Goal: Task Accomplishment & Management: Use online tool/utility

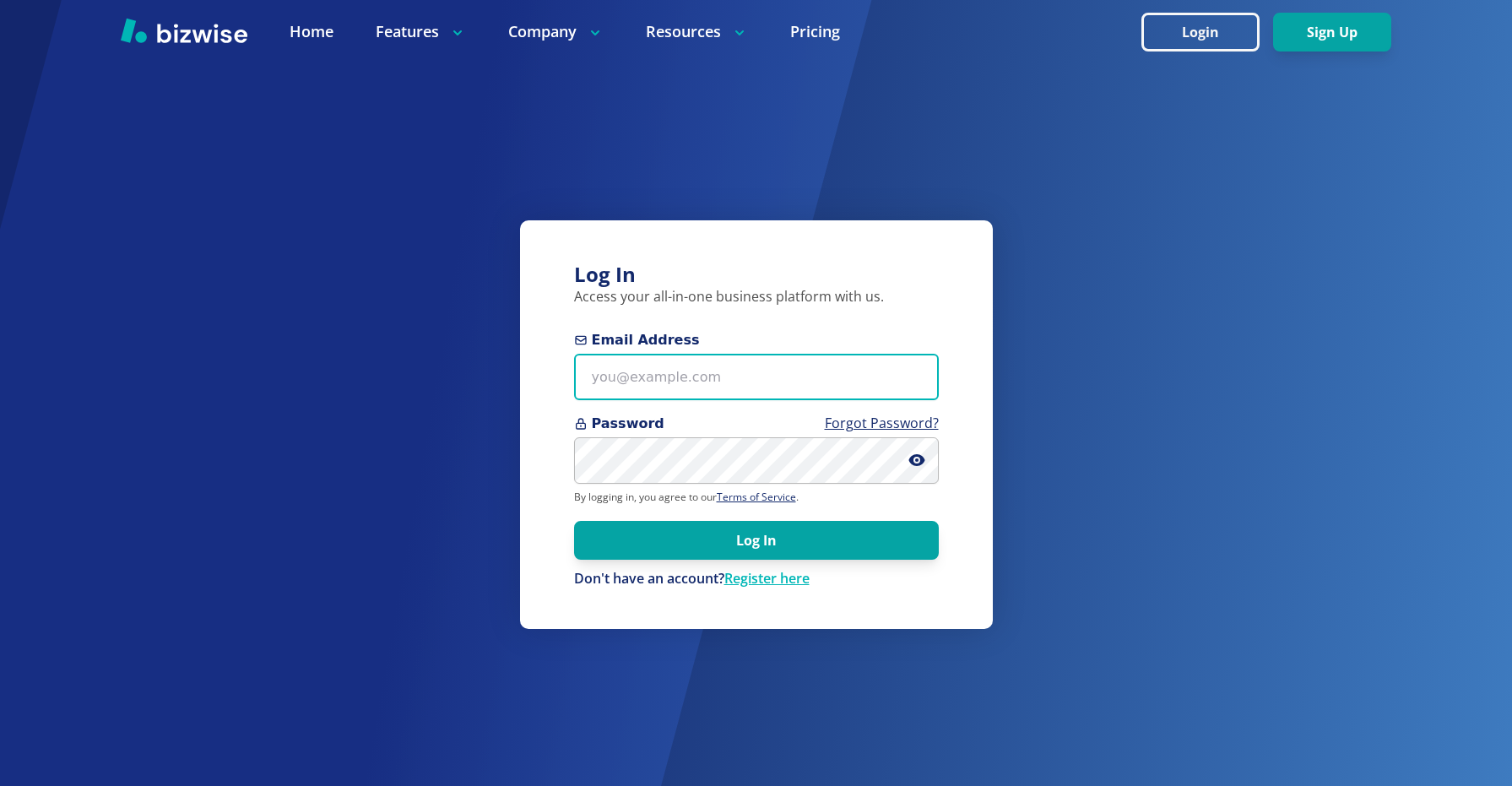
click at [804, 385] on input "Email Address" at bounding box center [756, 377] width 364 height 47
type input "[EMAIL_ADDRESS][DOMAIN_NAME]"
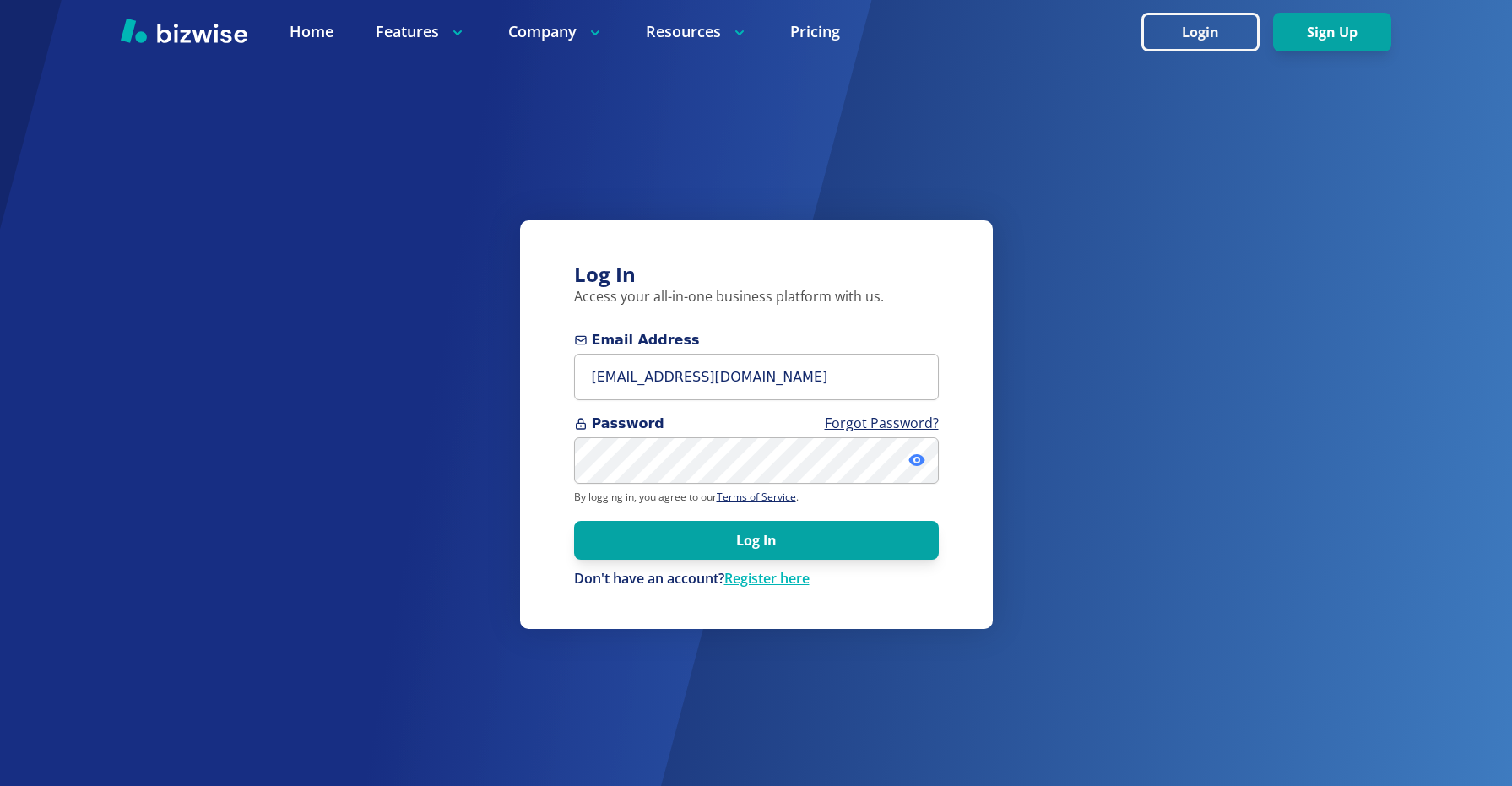
click at [922, 458] on icon at bounding box center [916, 460] width 16 height 11
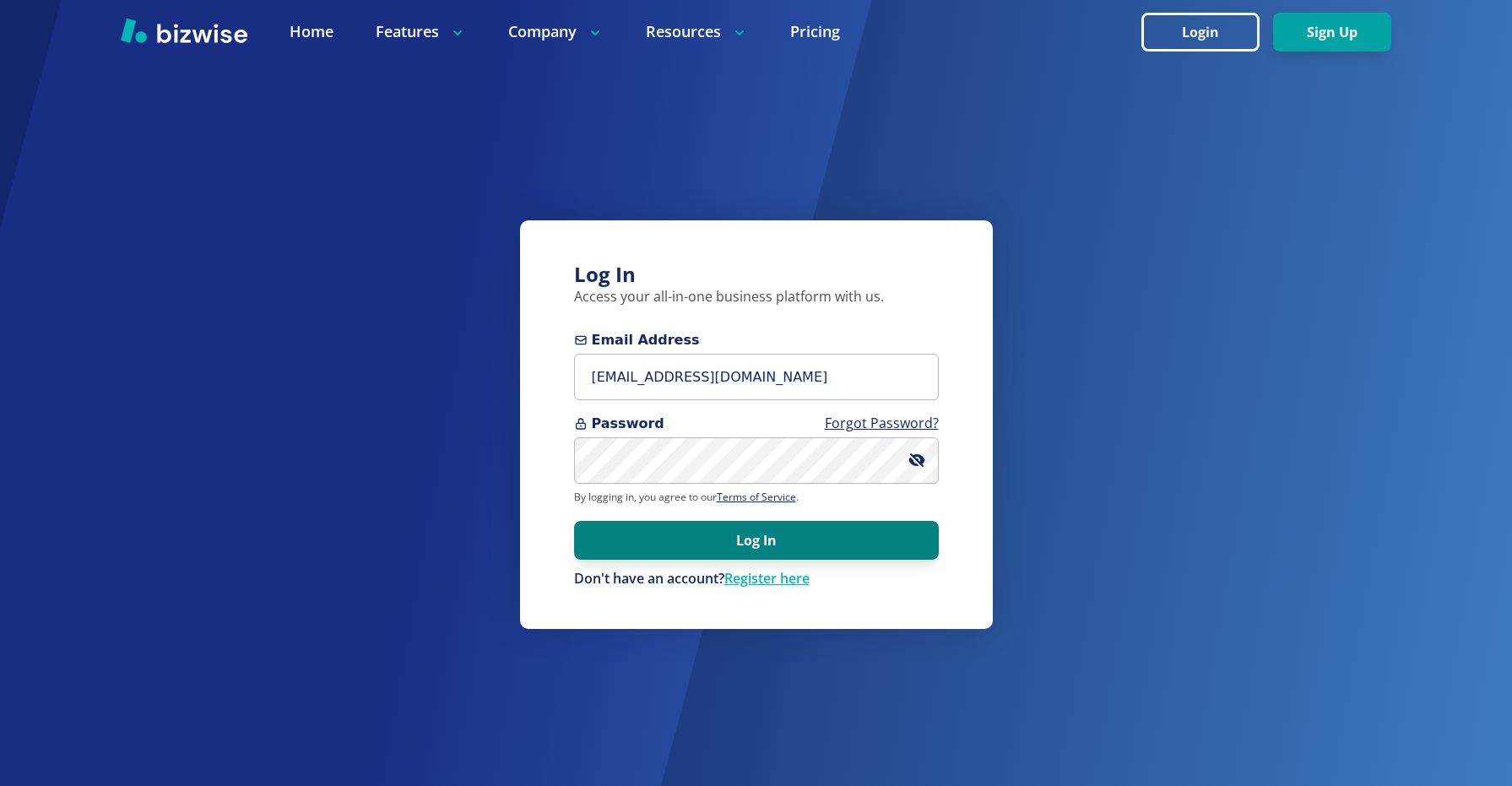
click at [884, 537] on button "Log In" at bounding box center [756, 540] width 364 height 39
click at [787, 525] on button "Log In" at bounding box center [756, 540] width 364 height 39
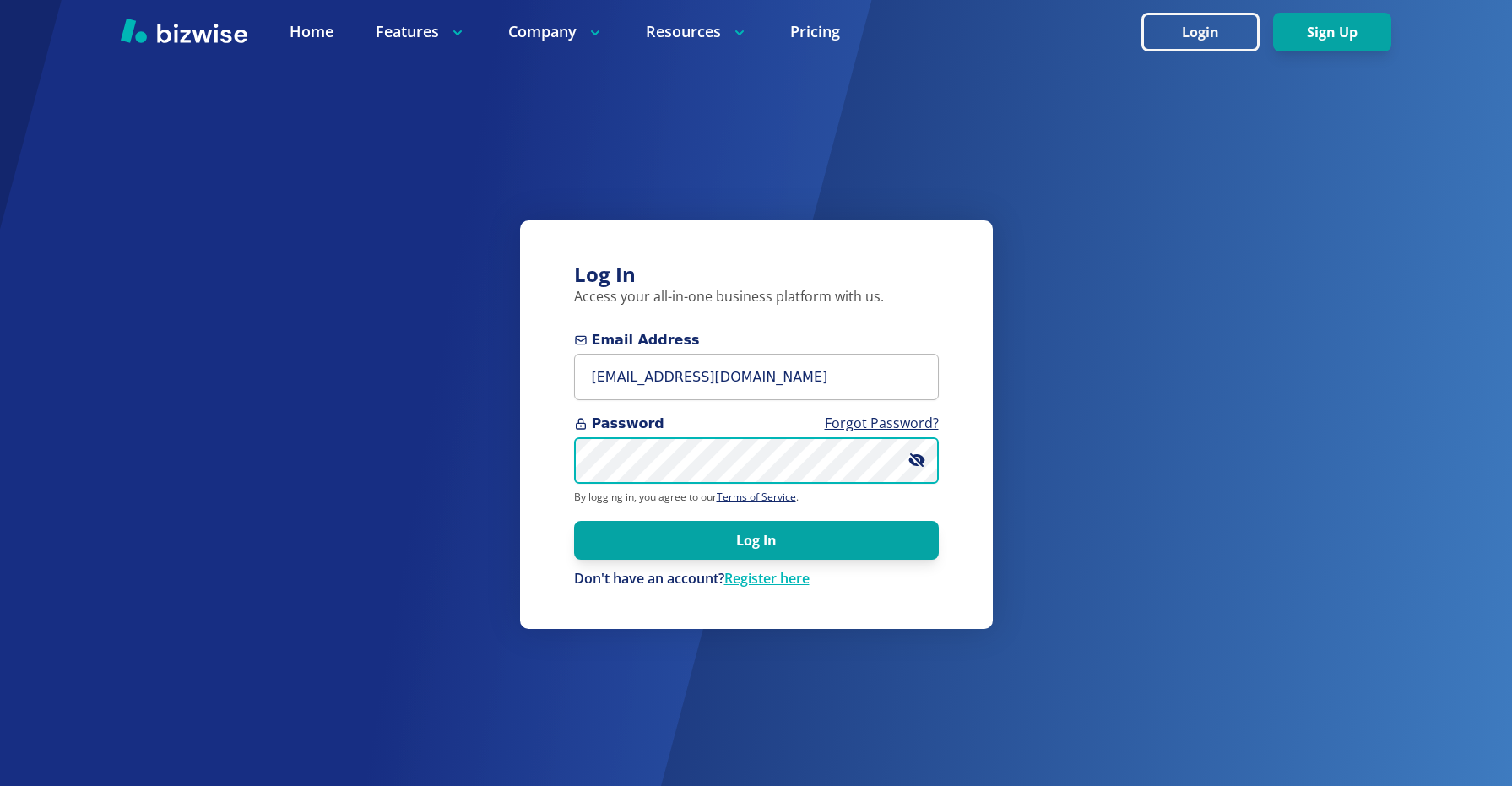
click at [574, 521] on button "Log In" at bounding box center [756, 540] width 364 height 39
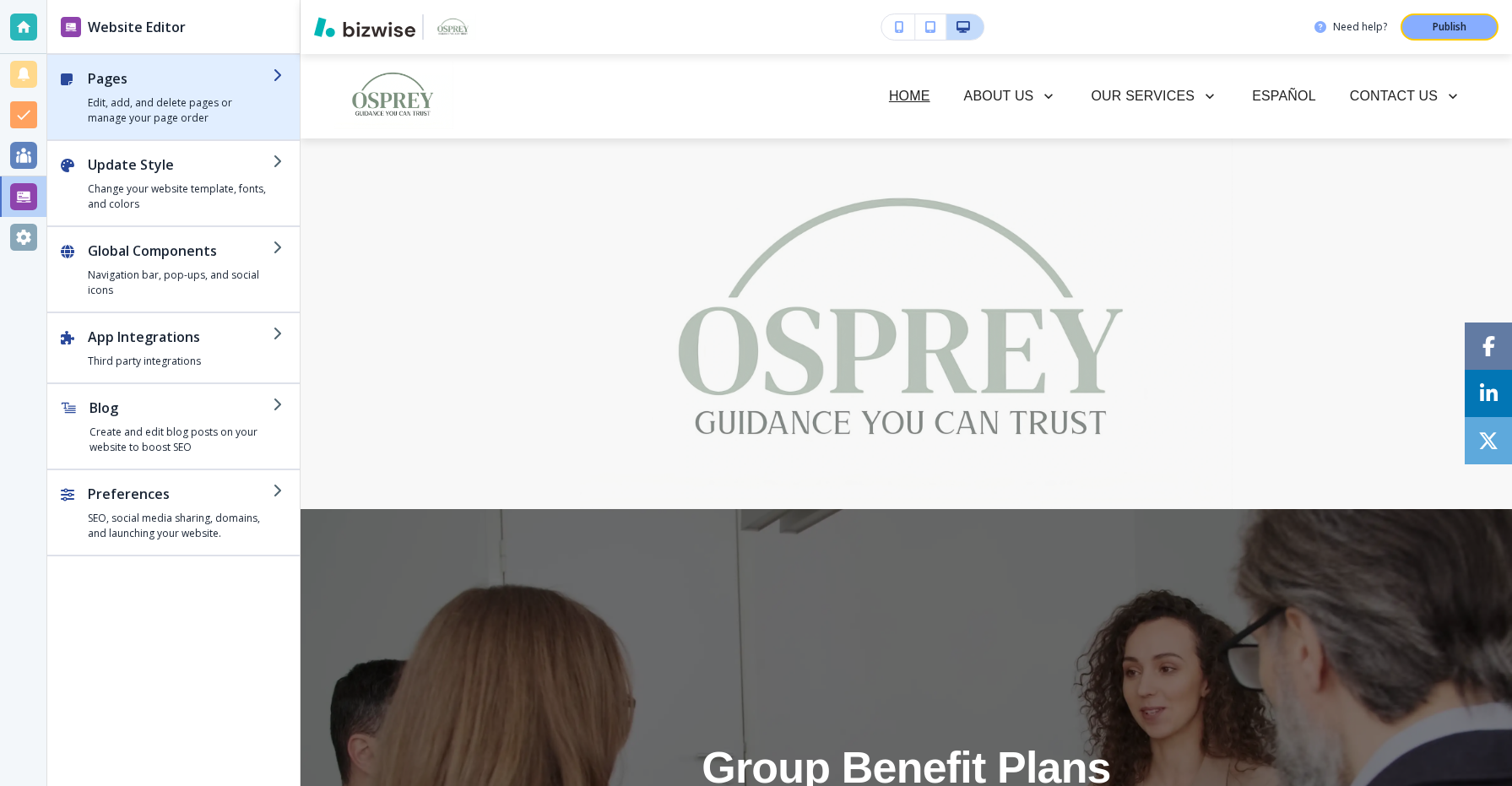
click at [181, 115] on h4 "Edit, add, and delete pages or manage your page order" at bounding box center [180, 111] width 185 height 30
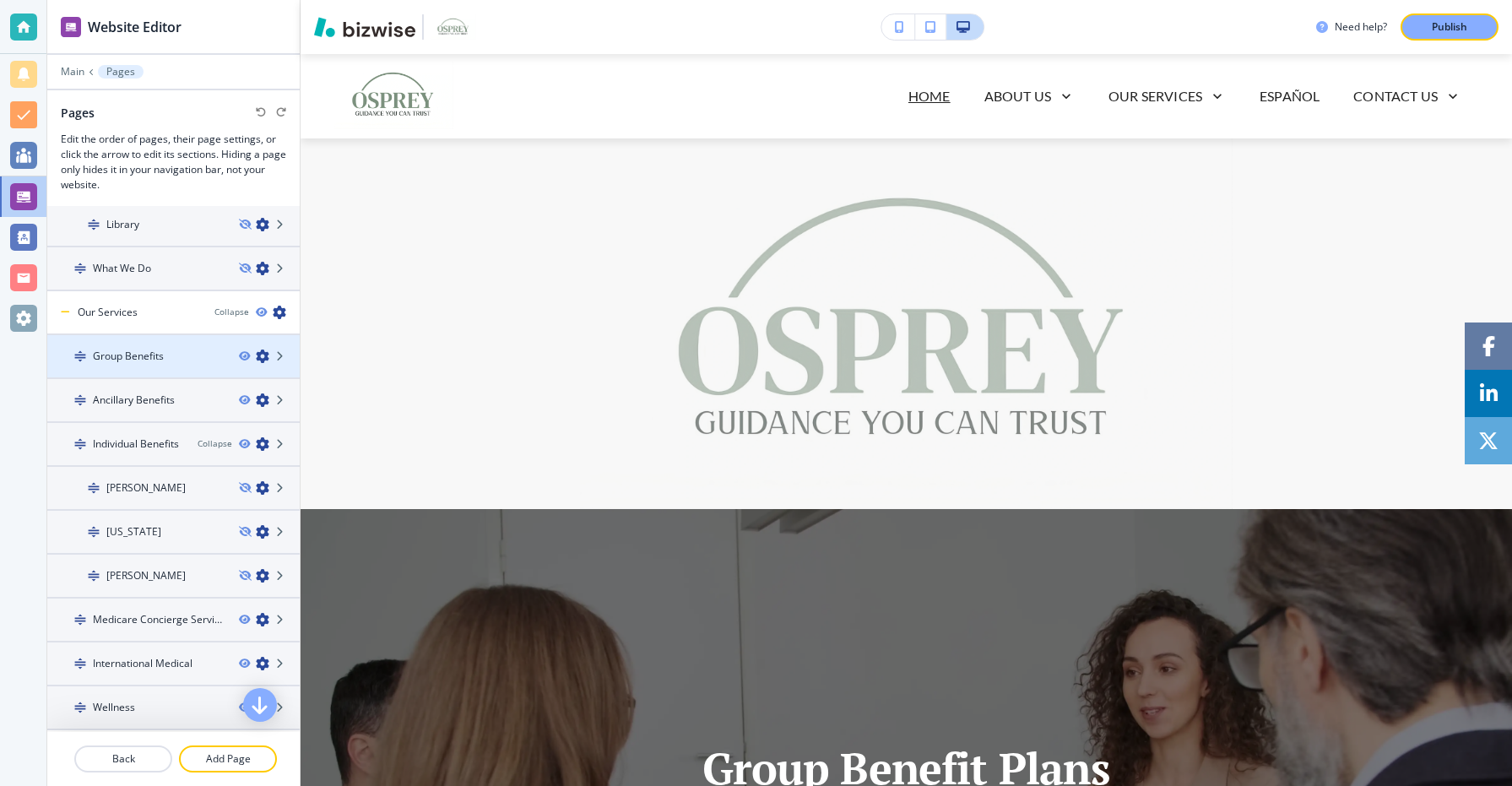
scroll to position [270, 0]
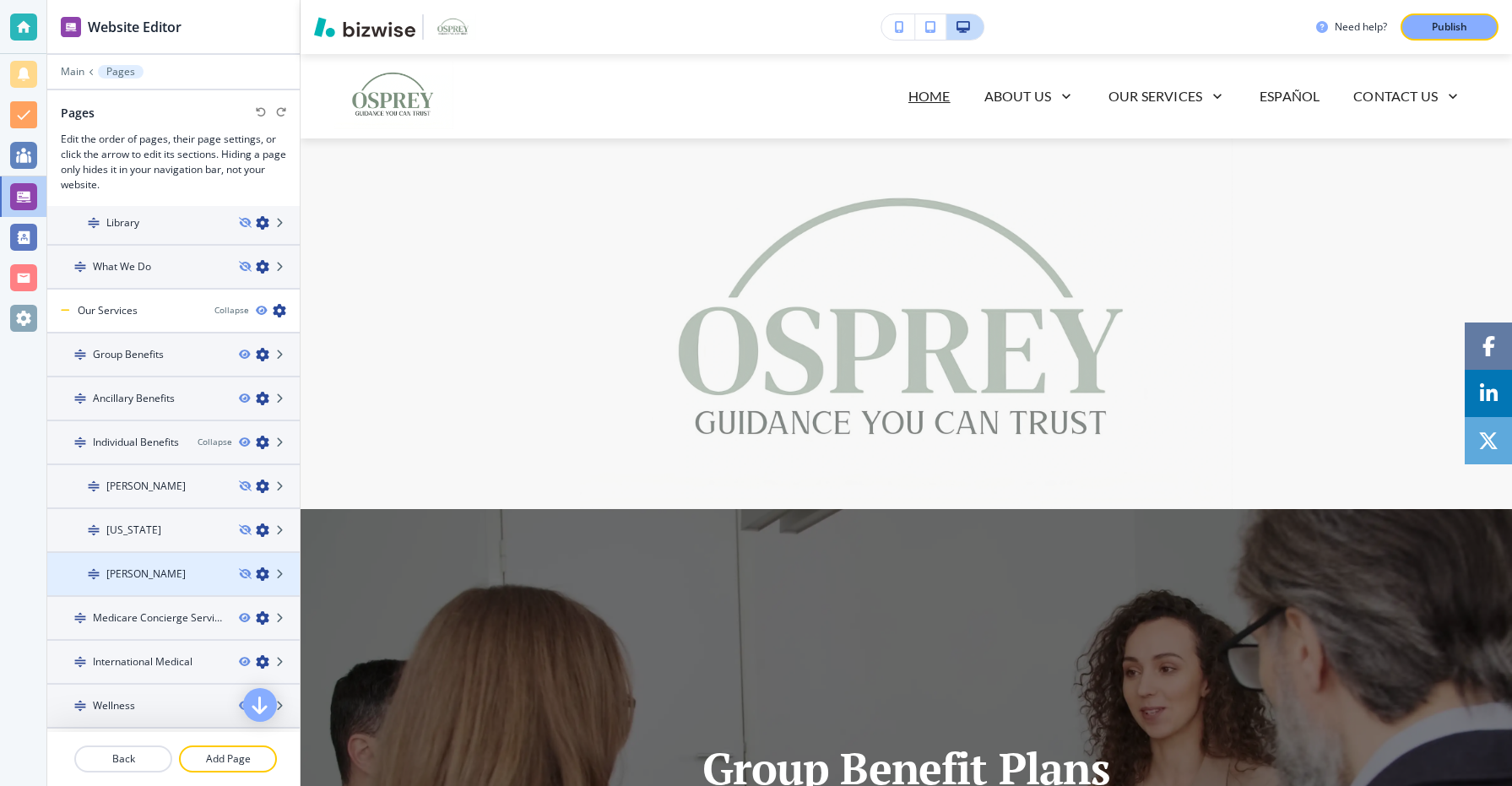
click at [195, 578] on div "Morgan White" at bounding box center [137, 574] width 178 height 15
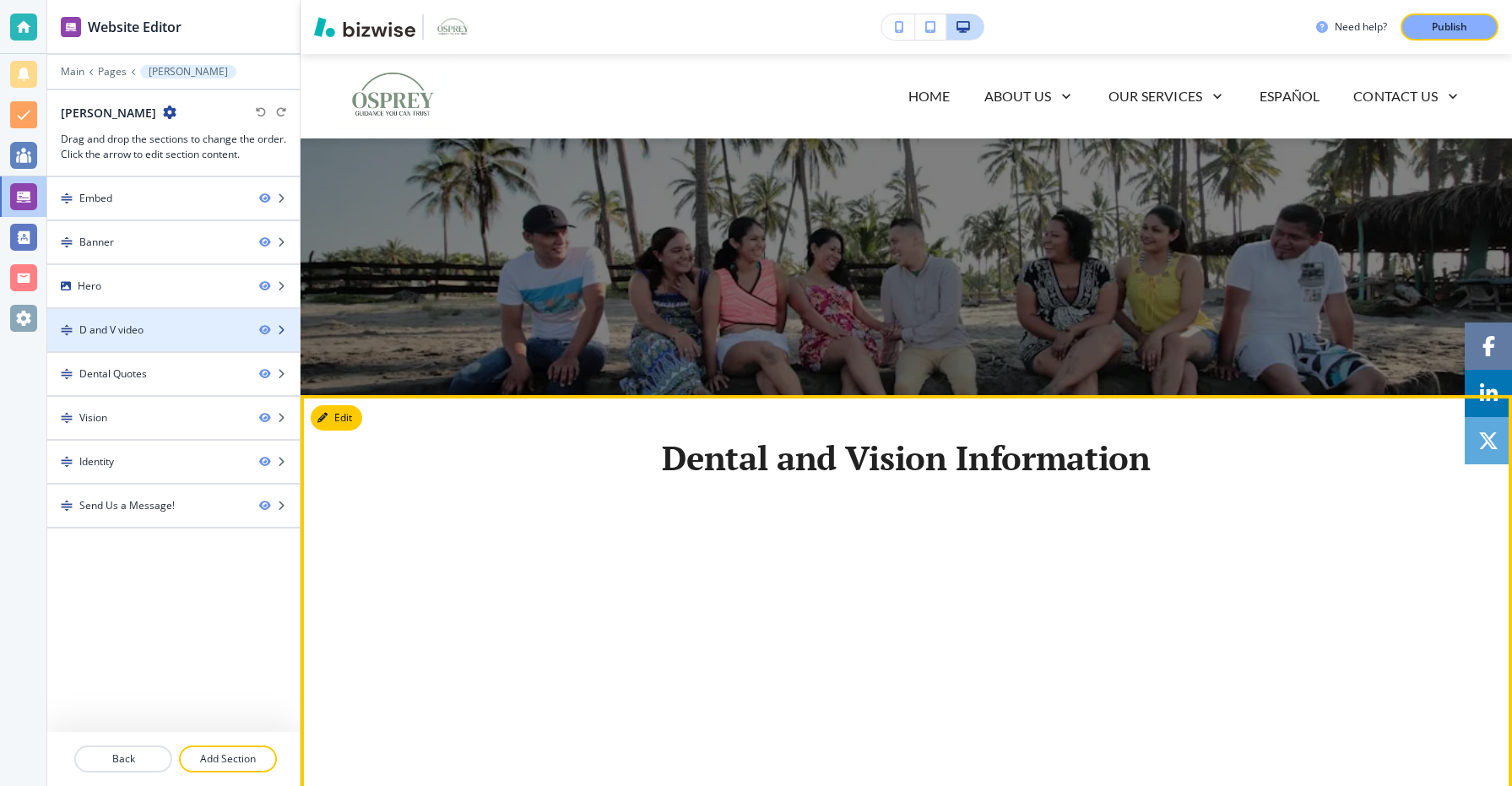
click at [203, 334] on div "D and V video" at bounding box center [146, 330] width 198 height 15
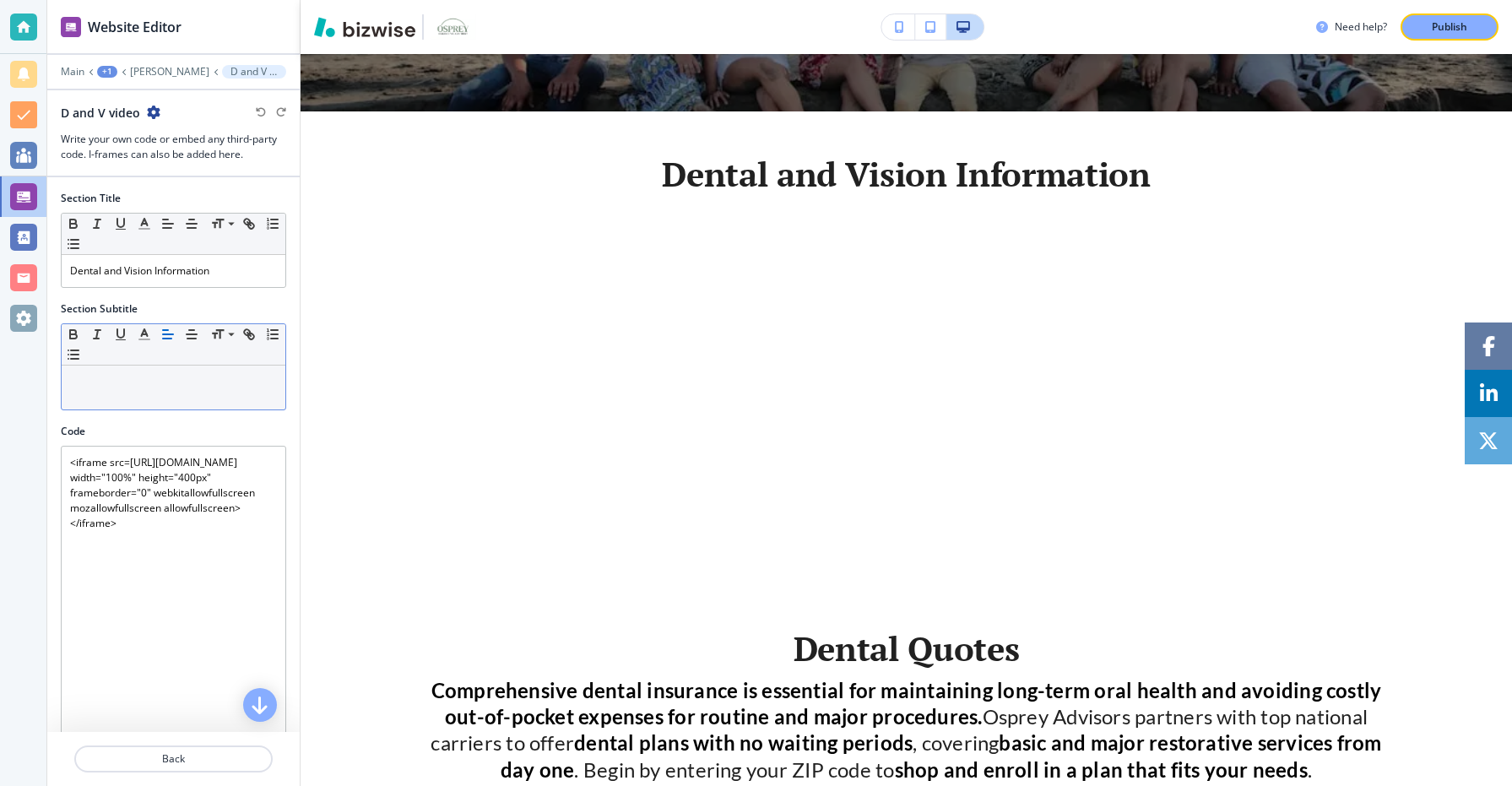
scroll to position [341, 0]
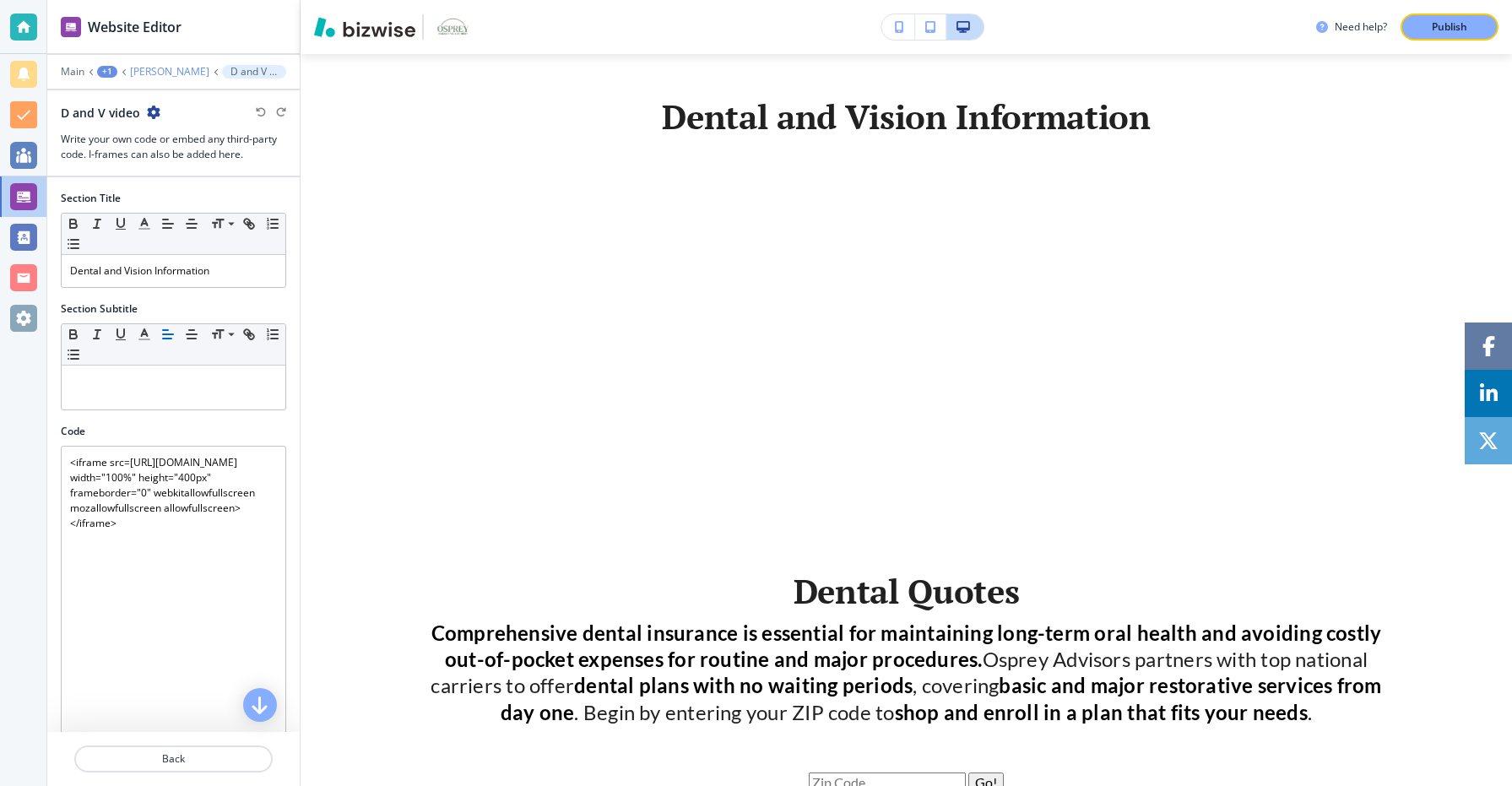
click at [168, 75] on p "Morgan White" at bounding box center [170, 71] width 80 height 11
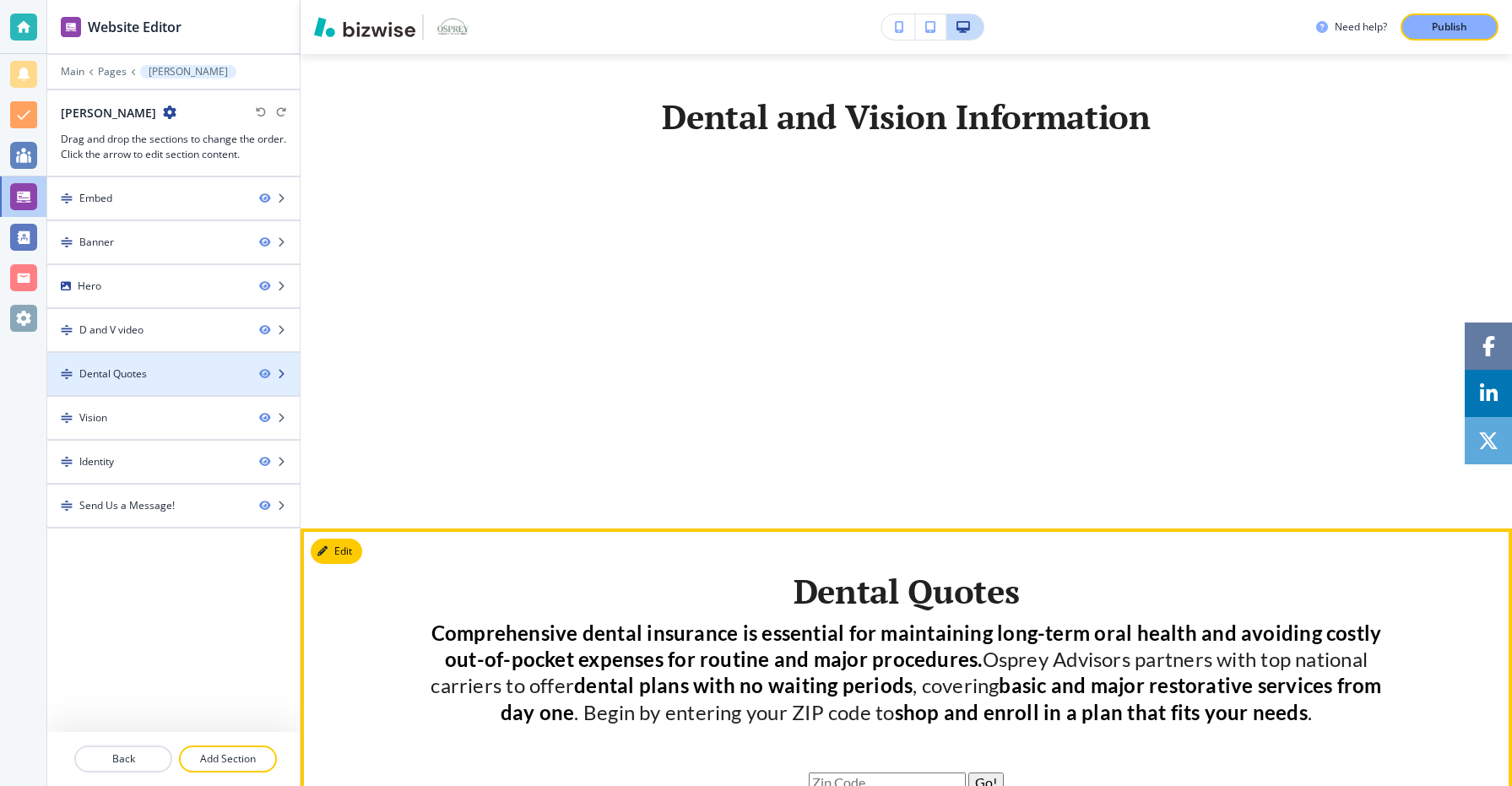
click at [168, 385] on div at bounding box center [174, 388] width 252 height 13
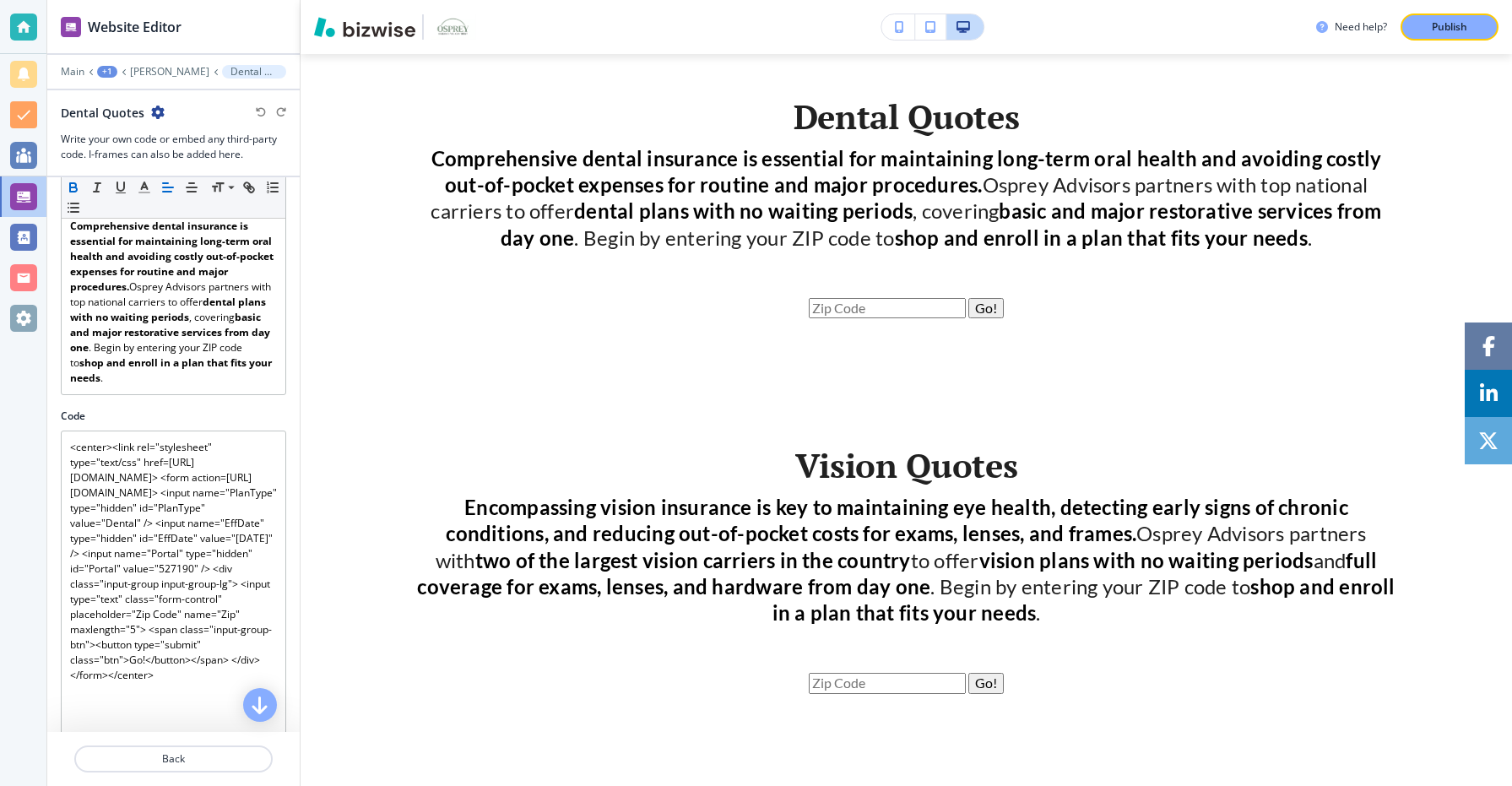
scroll to position [157, 0]
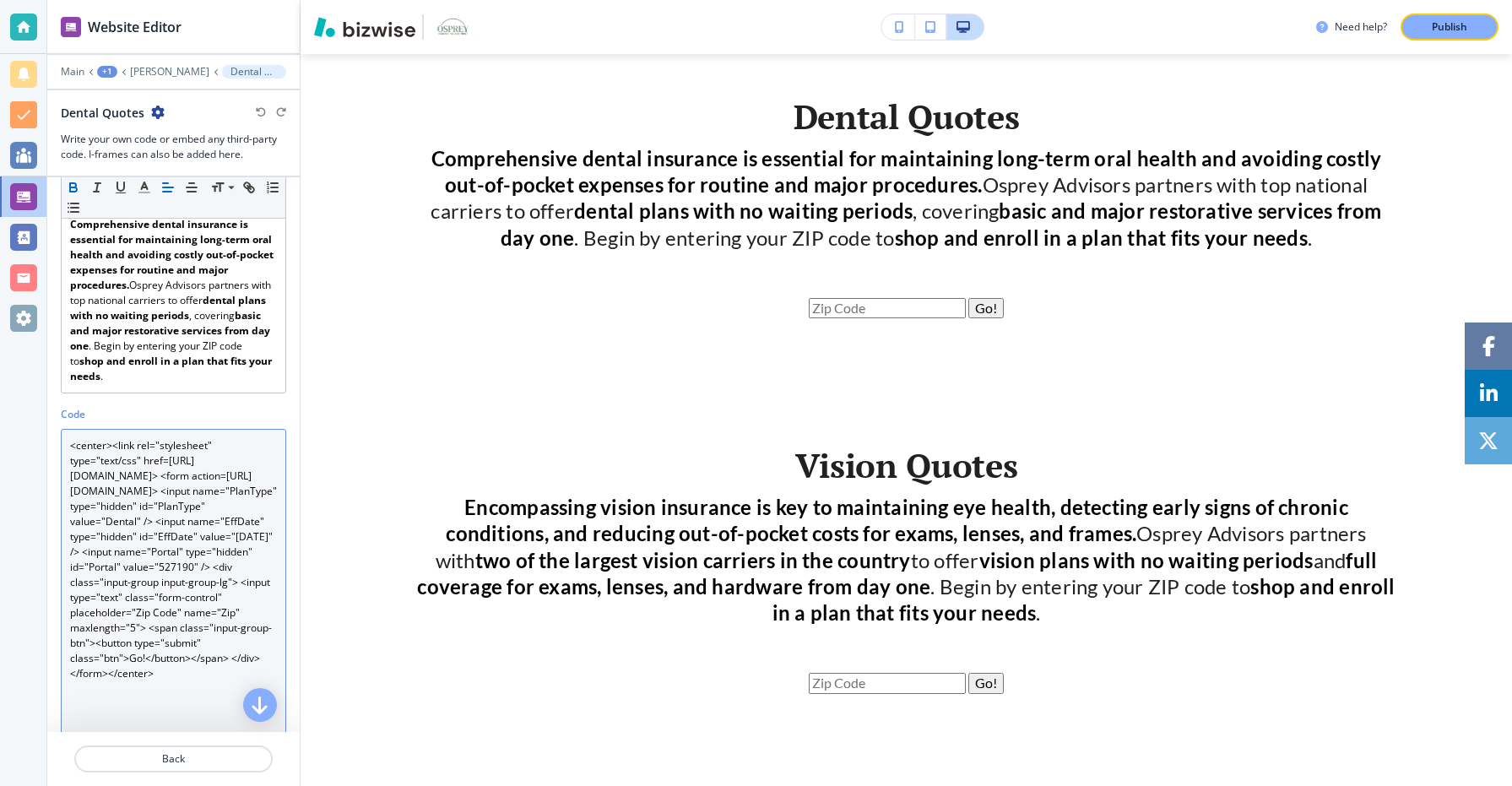
drag, startPoint x: 106, startPoint y: 506, endPoint x: 150, endPoint y: 523, distance: 47.2
click at [150, 523] on textarea "<center><link rel="stylesheet" type="text/css" href=https://cdn.mwadmin.com/htm…" at bounding box center [173, 590] width 225 height 323
drag, startPoint x: 179, startPoint y: 493, endPoint x: 96, endPoint y: 476, distance: 84.7
click at [96, 476] on textarea "<center><link rel="stylesheet" type="text/css" href=https://cdn.mwadmin.com/htm…" at bounding box center [173, 590] width 225 height 323
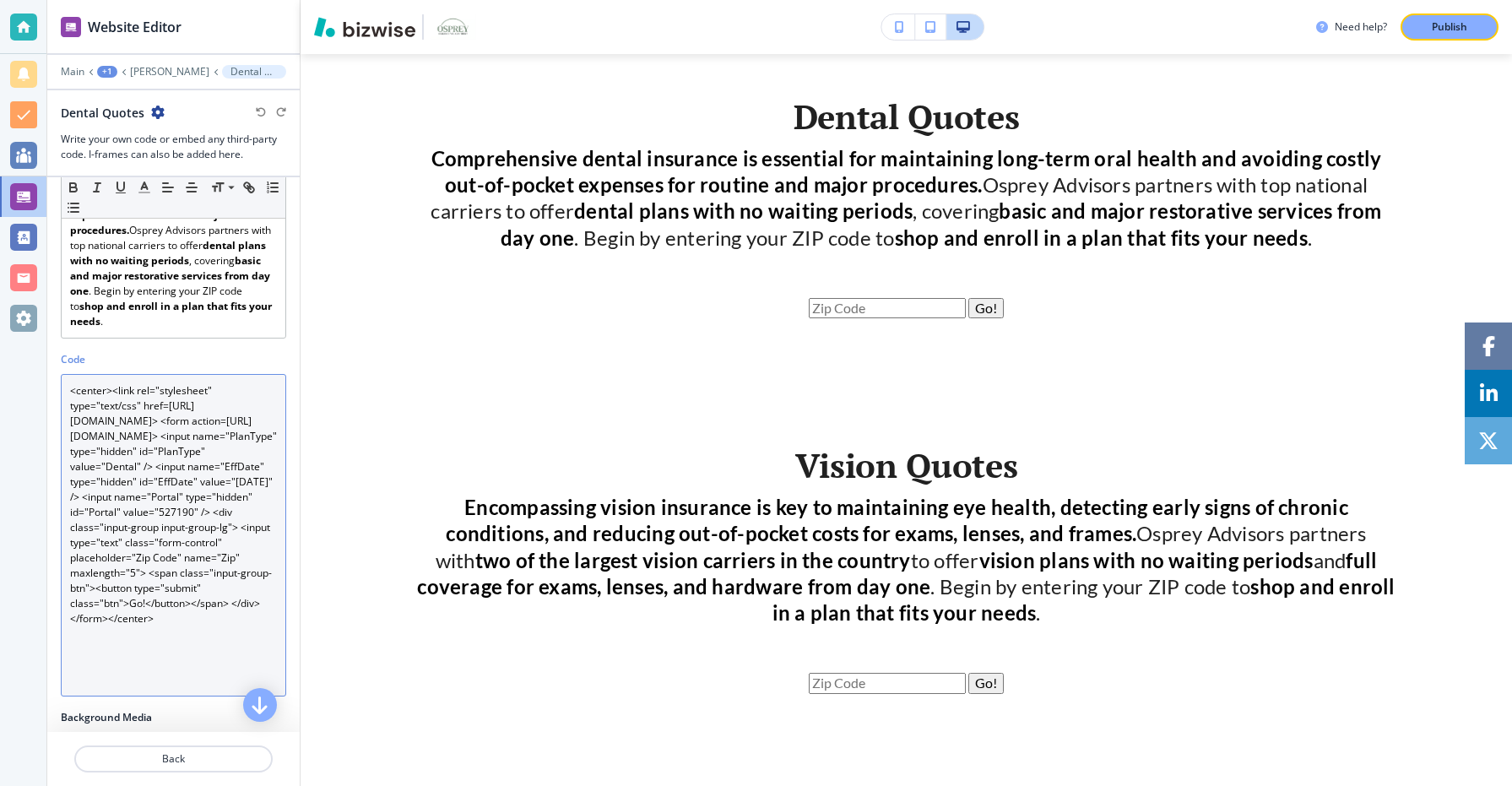
scroll to position [228, 0]
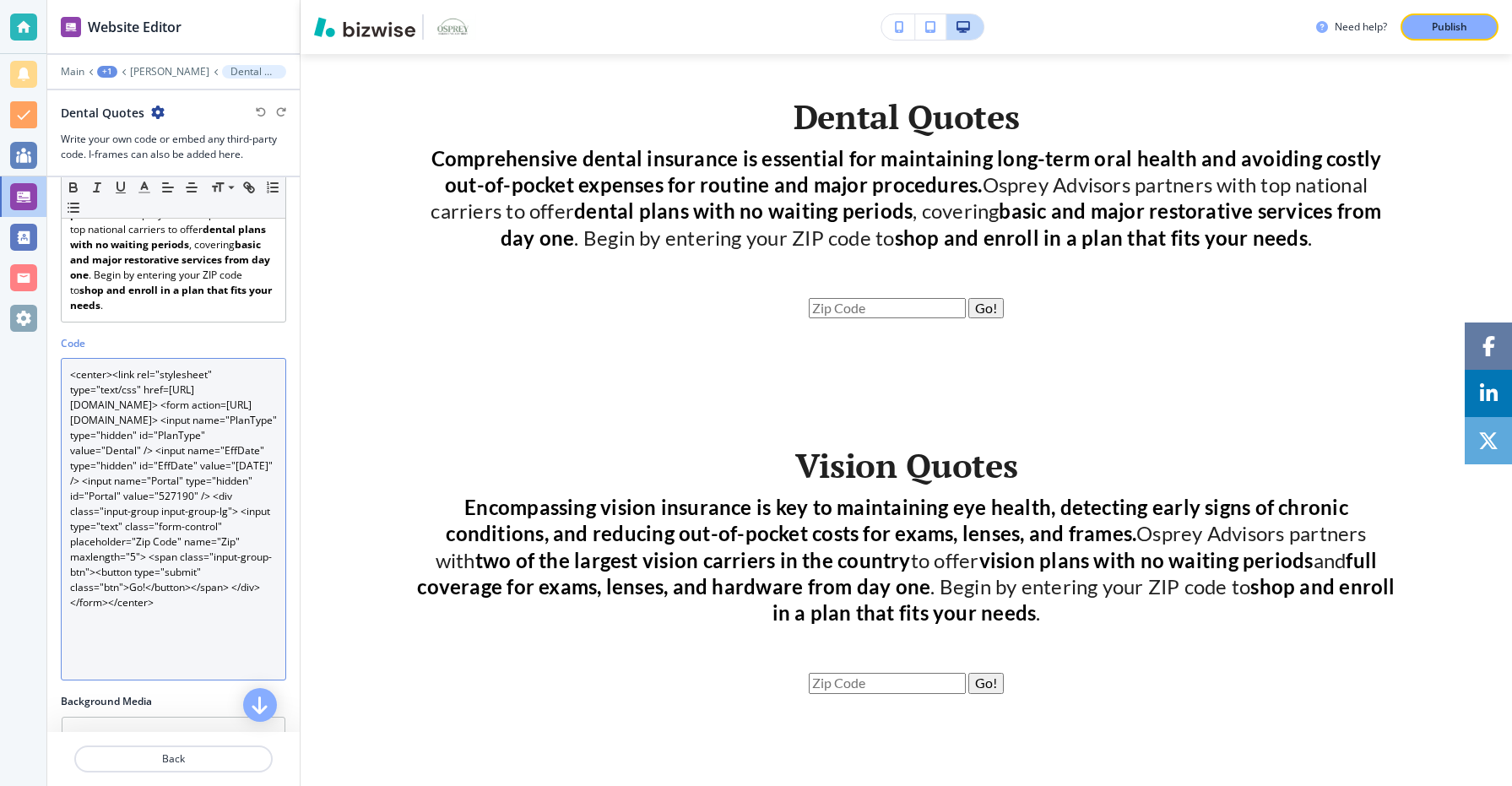
drag, startPoint x: 152, startPoint y: 454, endPoint x: 103, endPoint y: 432, distance: 53.7
click at [103, 432] on textarea "<center><link rel="stylesheet" type="text/css" href=https://cdn.mwadmin.com/htm…" at bounding box center [173, 519] width 225 height 323
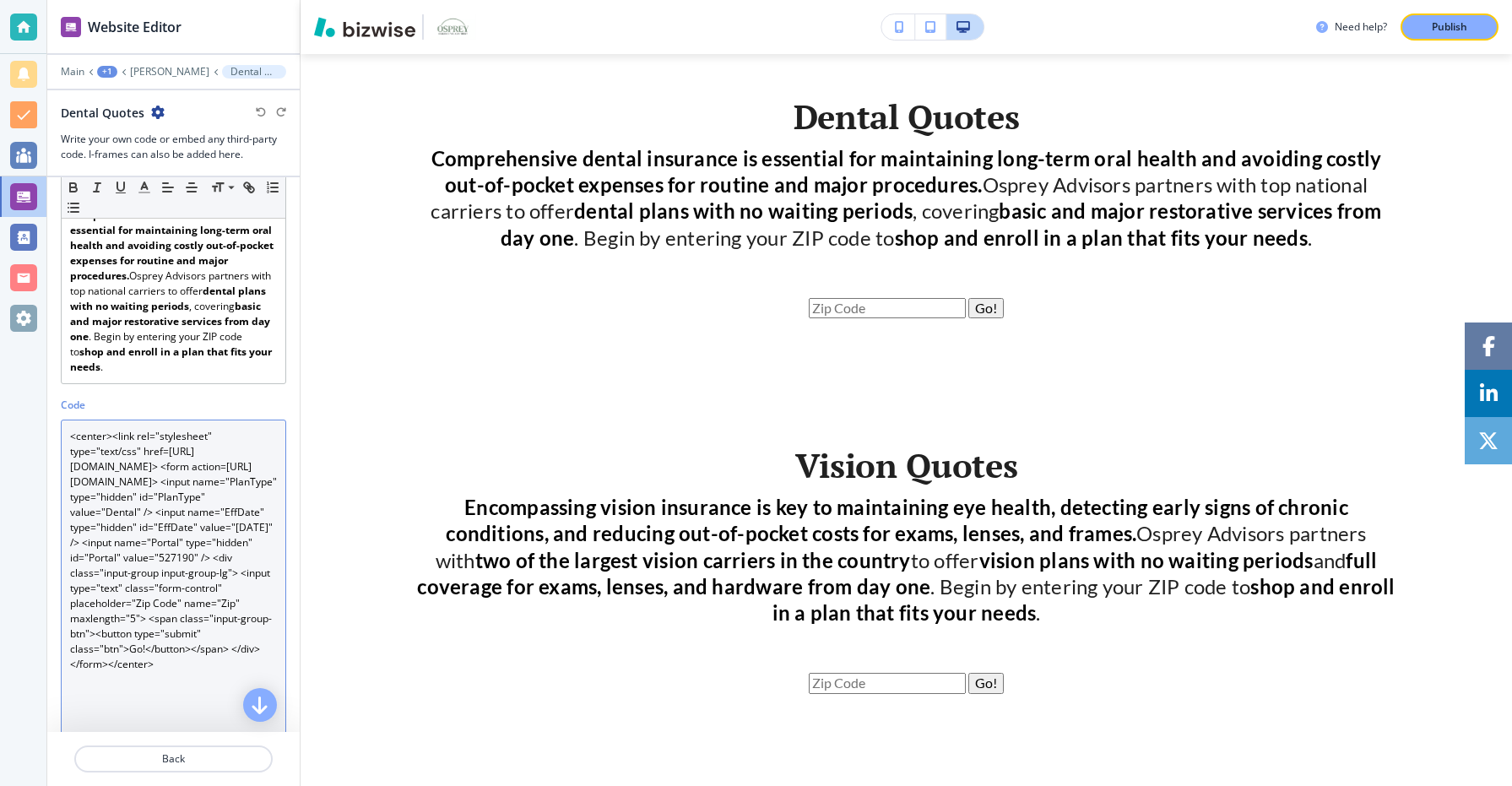
scroll to position [170, 0]
drag, startPoint x: 179, startPoint y: 697, endPoint x: 13, endPoint y: 423, distance: 320.4
click at [13, 423] on div "Website Editor Main +1 Morgan White Dental Quotes Dental Quotes Write your own …" at bounding box center [756, 393] width 1512 height 786
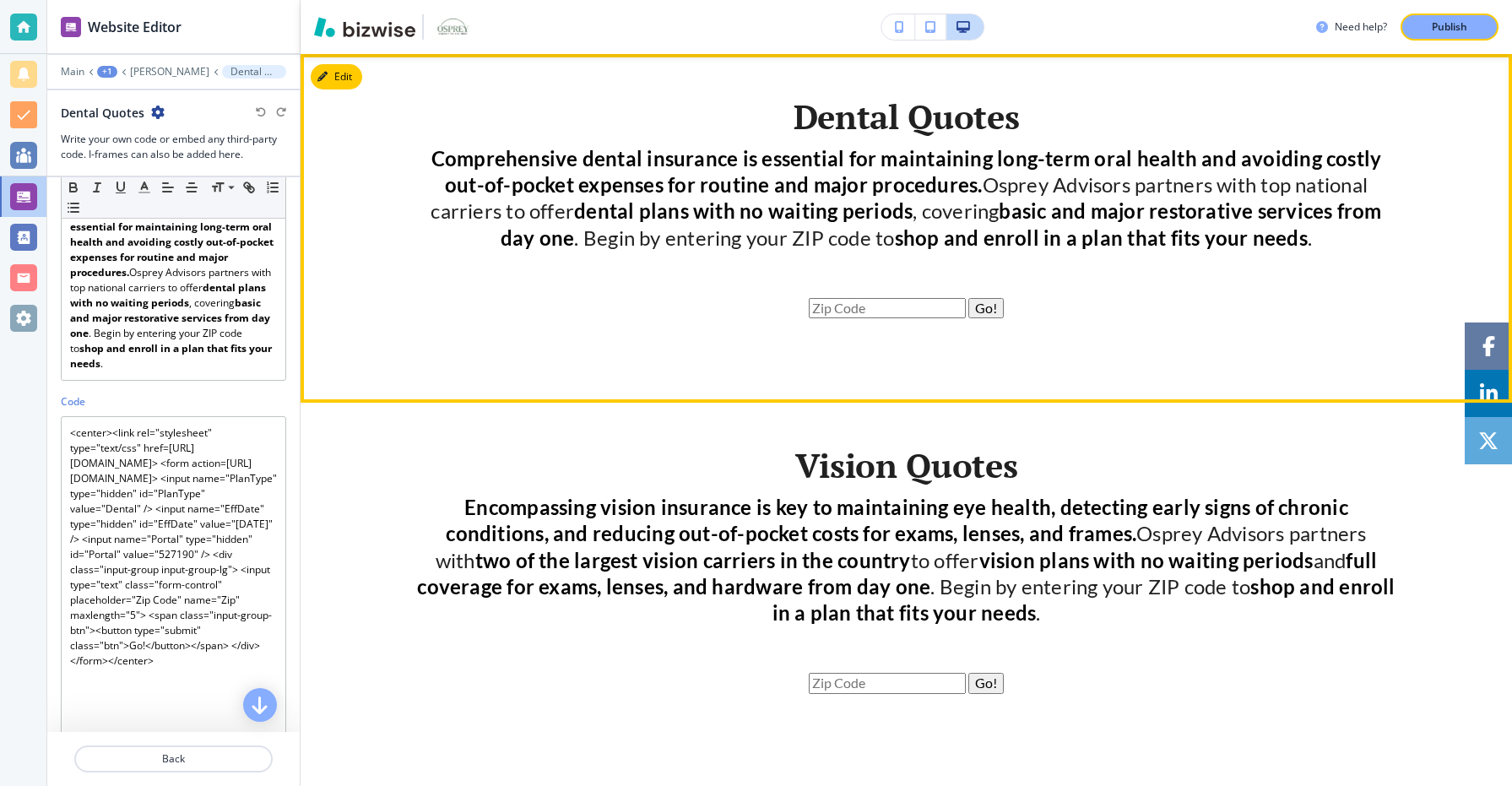
click at [448, 330] on form "Go!" at bounding box center [906, 309] width 988 height 47
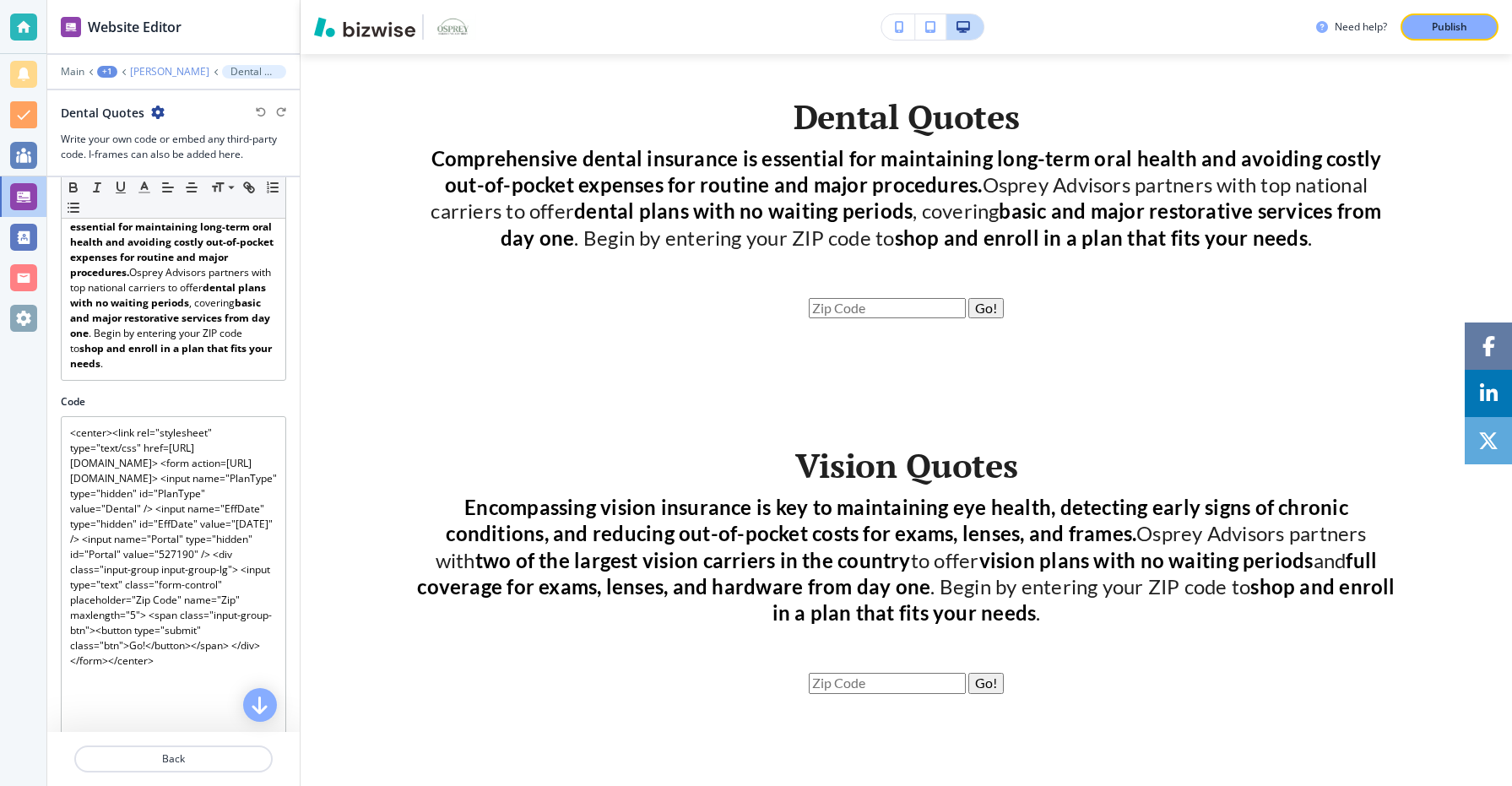
click at [172, 71] on p "Morgan White" at bounding box center [170, 71] width 80 height 11
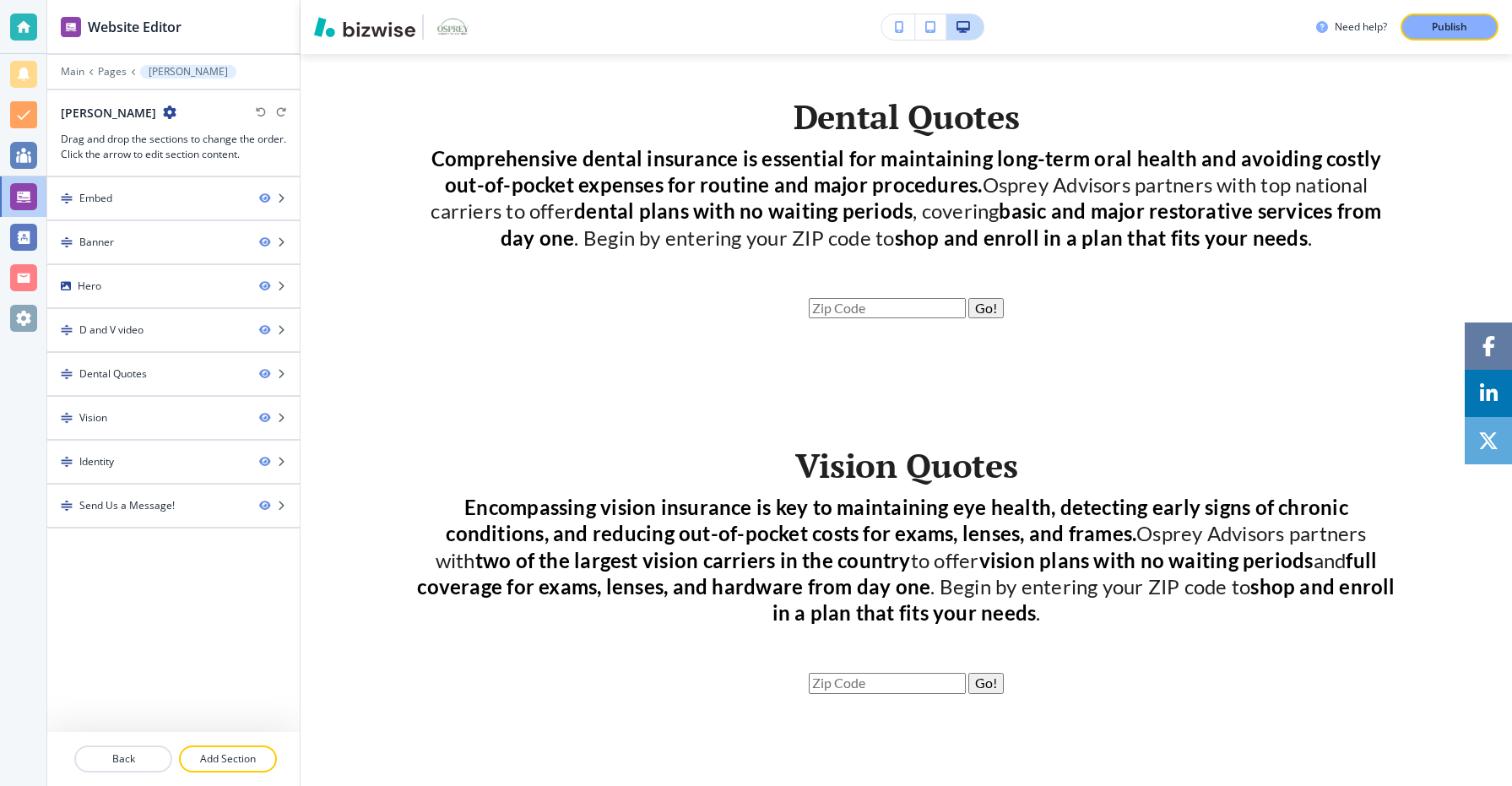
click at [147, 417] on div "Vision" at bounding box center [146, 418] width 198 height 15
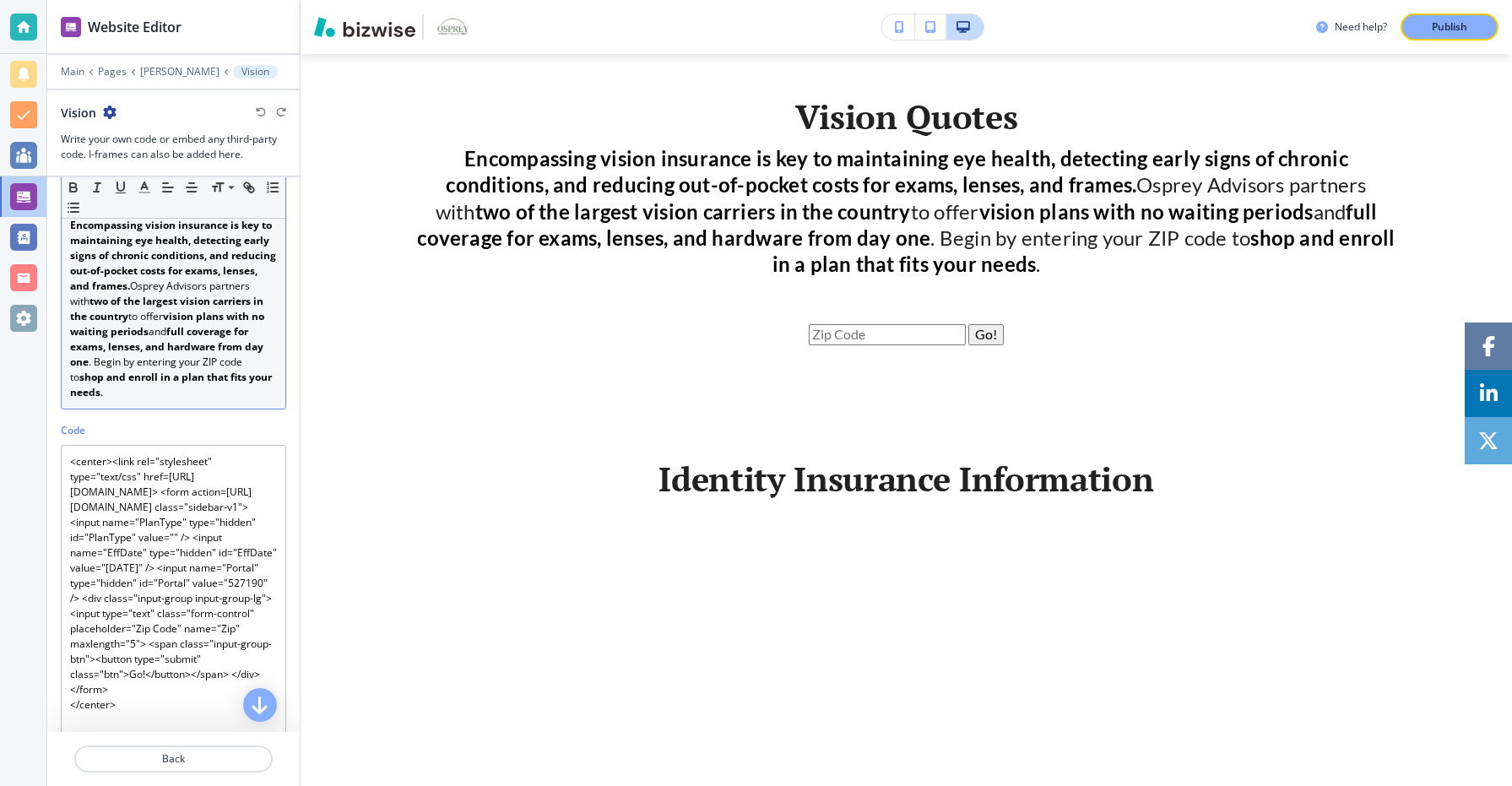
scroll to position [157, 0]
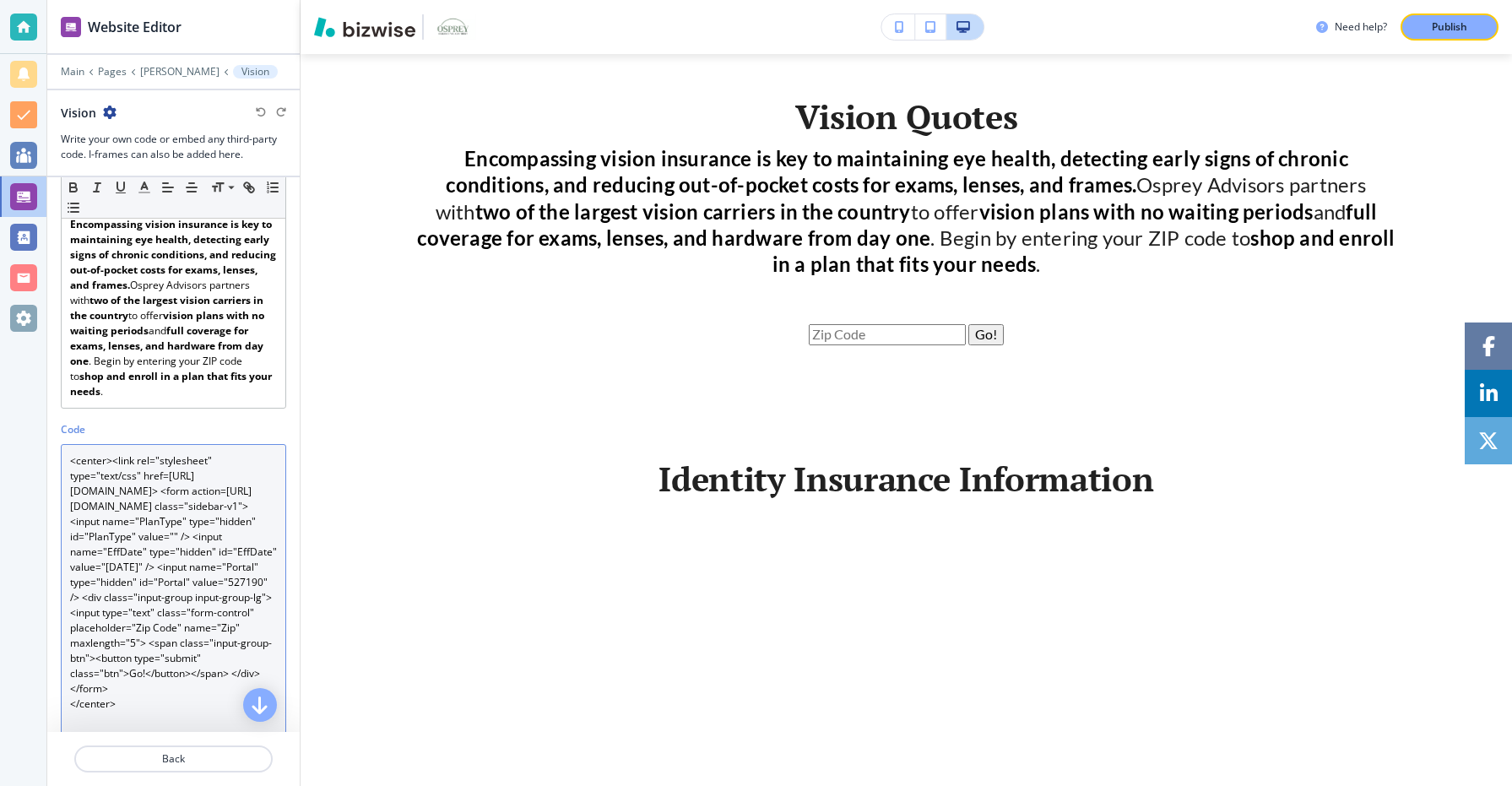
drag, startPoint x: 240, startPoint y: 538, endPoint x: 104, endPoint y: 520, distance: 137.2
click at [104, 520] on textarea "<center><link rel="stylesheet" type="text/css" href=https://cdn.mwadmin.com/htm…" at bounding box center [173, 606] width 225 height 323
click at [277, 519] on textarea "<center><link rel="stylesheet" type="text/css" href=https://cdn.mwadmin.com/htm…" at bounding box center [173, 606] width 225 height 323
drag, startPoint x: 277, startPoint y: 520, endPoint x: 140, endPoint y: 520, distance: 137.0
click at [140, 520] on textarea "<center><link rel="stylesheet" type="text/css" href=https://cdn.mwadmin.com/htm…" at bounding box center [173, 606] width 225 height 323
